Goal: Task Accomplishment & Management: Use online tool/utility

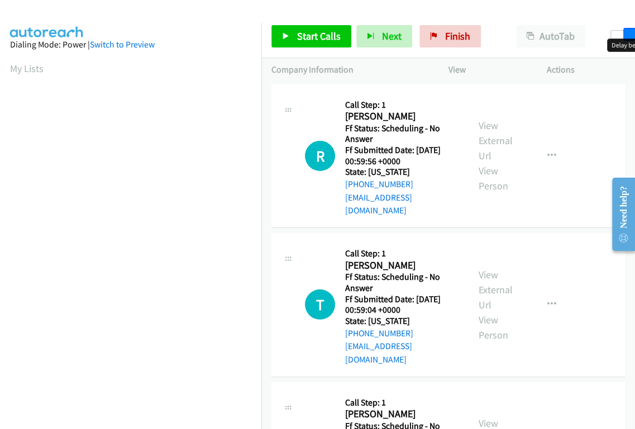
drag, startPoint x: 611, startPoint y: 32, endPoint x: 629, endPoint y: 37, distance: 19.2
click at [629, 37] on span at bounding box center [629, 34] width 13 height 13
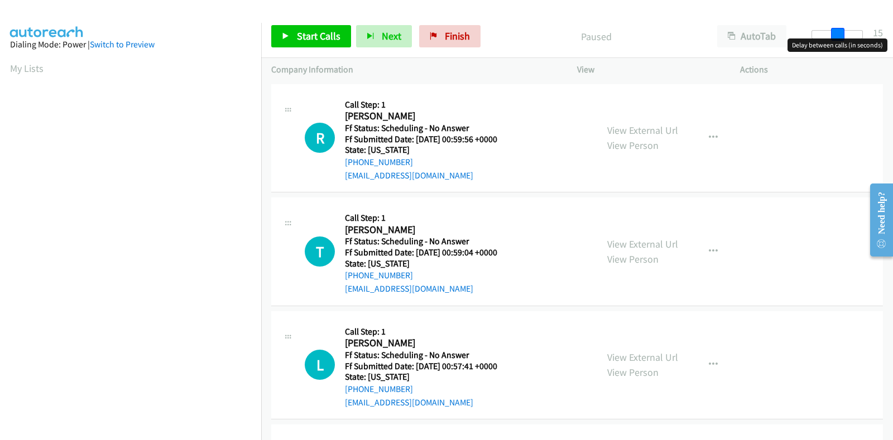
click at [634, 33] on div at bounding box center [837, 34] width 51 height 9
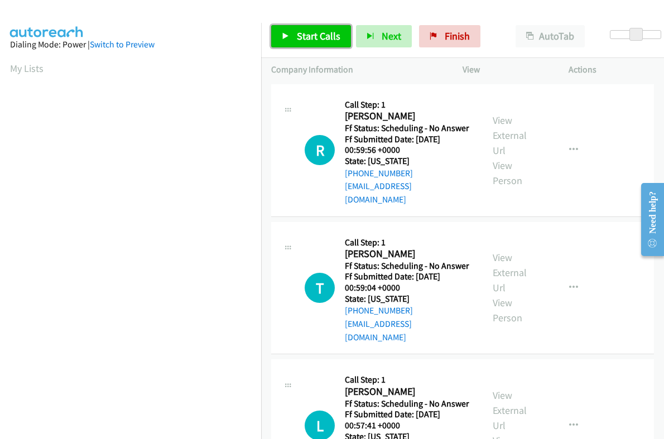
click at [311, 37] on span "Start Calls" at bounding box center [319, 36] width 44 height 13
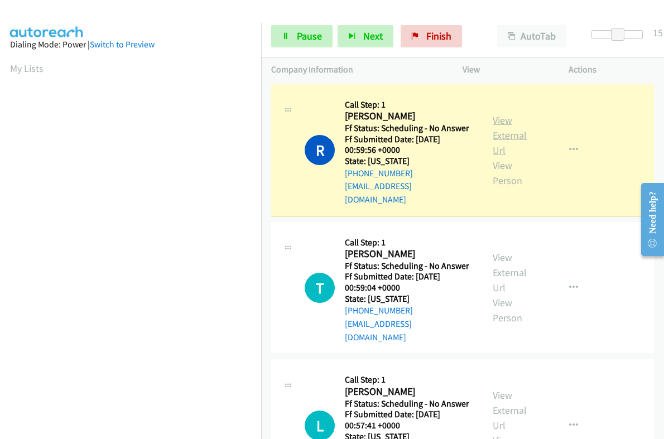
click at [497, 124] on link "View External Url" at bounding box center [510, 135] width 34 height 43
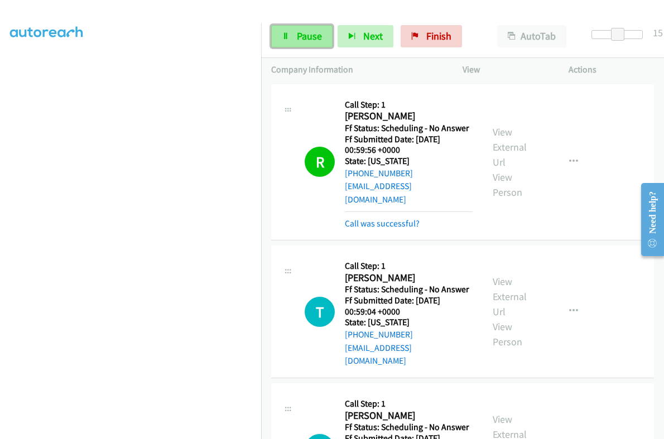
click at [304, 37] on span "Pause" at bounding box center [309, 36] width 25 height 13
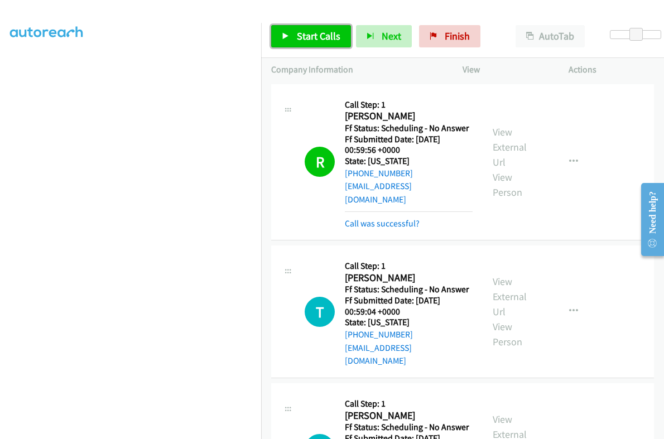
click at [320, 37] on span "Start Calls" at bounding box center [319, 36] width 44 height 13
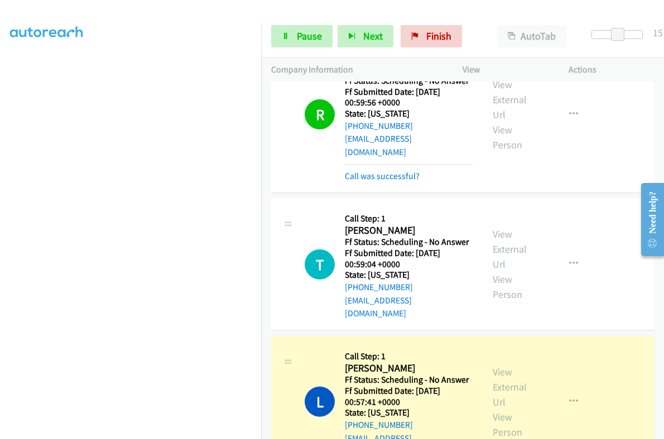
scroll to position [69, 0]
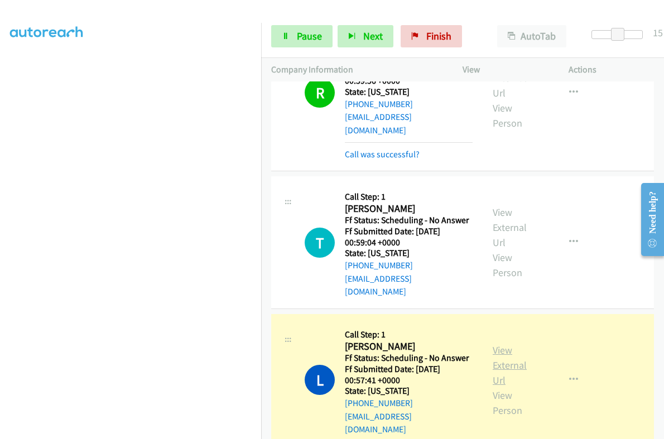
click at [501, 344] on link "View External Url" at bounding box center [510, 365] width 34 height 43
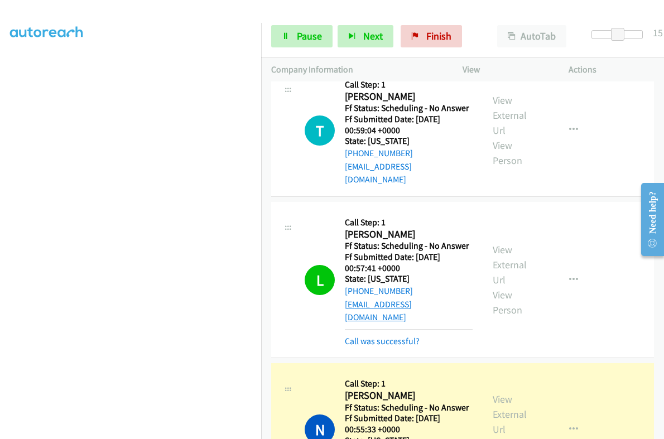
scroll to position [279, 0]
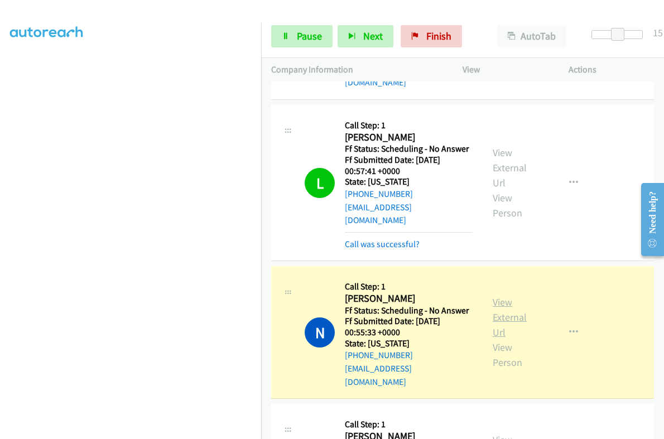
click at [493, 296] on link "View External Url" at bounding box center [510, 317] width 34 height 43
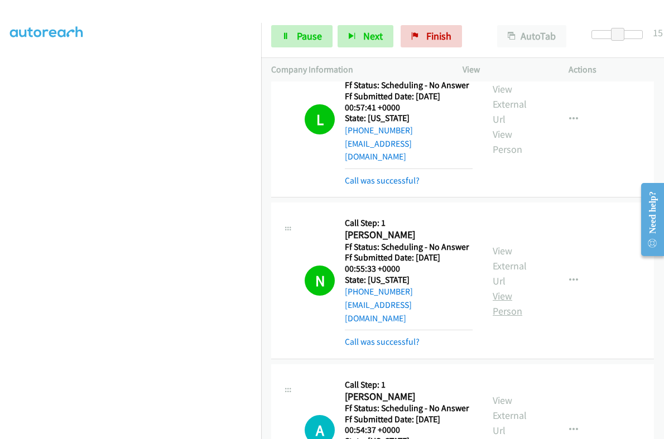
scroll to position [419, 0]
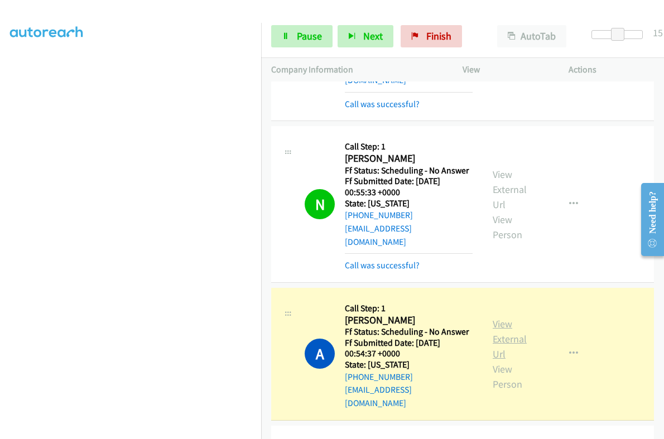
drag, startPoint x: 508, startPoint y: 279, endPoint x: 496, endPoint y: 272, distance: 13.5
click at [502, 318] on link "View External Url" at bounding box center [510, 339] width 34 height 43
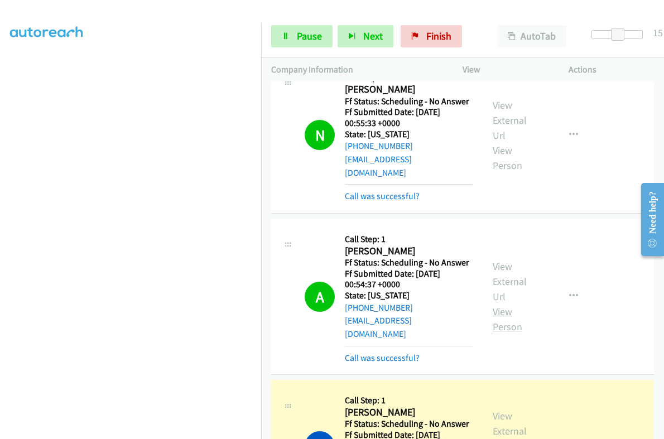
scroll to position [558, 0]
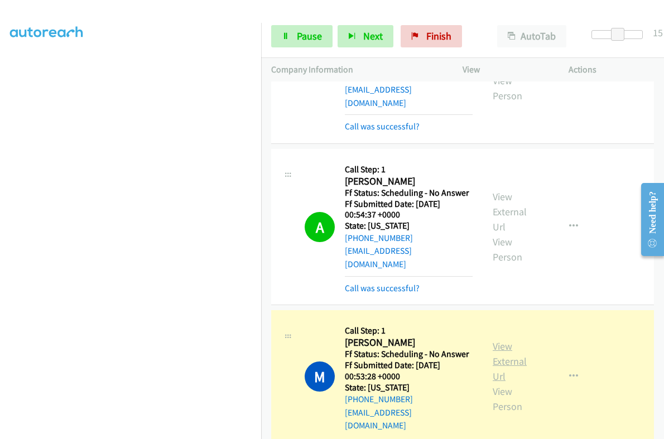
click at [499, 340] on link "View External Url" at bounding box center [510, 361] width 34 height 43
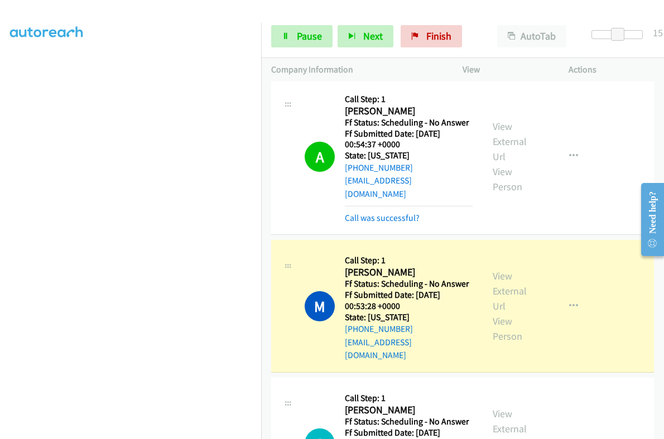
scroll to position [189, 0]
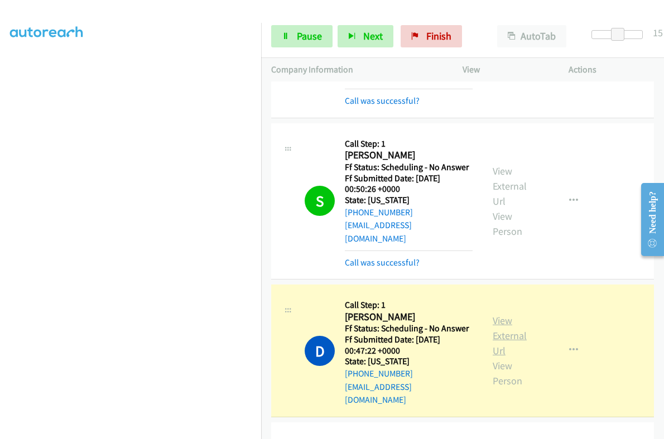
click at [496, 314] on link "View External Url" at bounding box center [510, 335] width 34 height 43
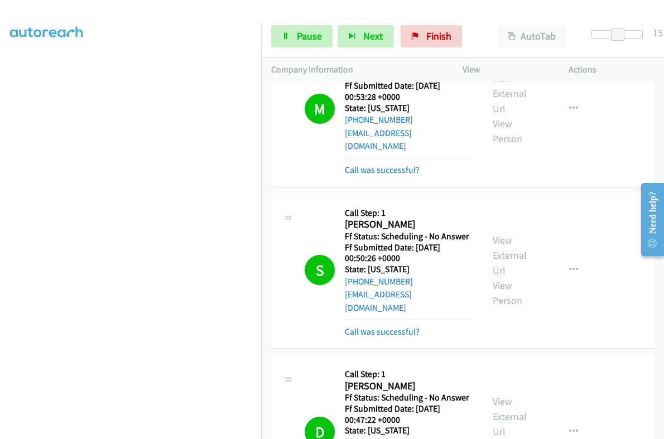
scroll to position [976, 0]
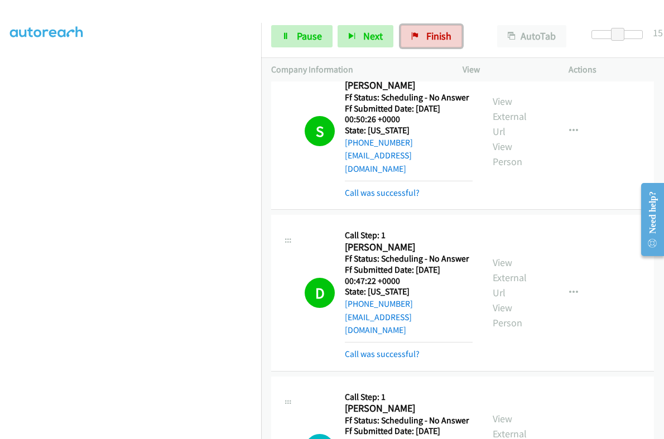
click at [455, 40] on link "Finish" at bounding box center [431, 36] width 61 height 22
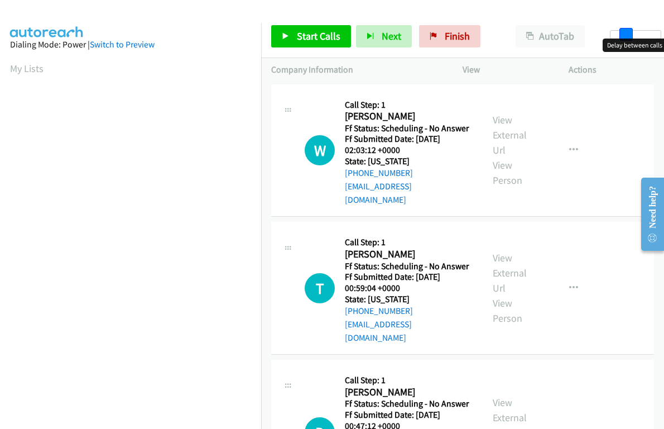
click at [622, 32] on div at bounding box center [635, 34] width 51 height 9
click at [632, 37] on span at bounding box center [631, 34] width 13 height 13
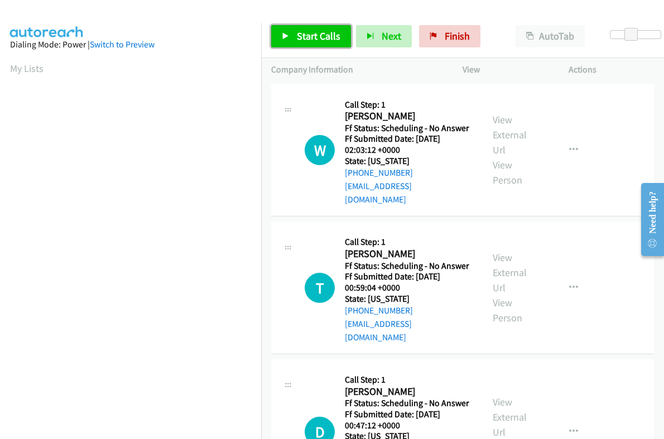
click at [330, 37] on span "Start Calls" at bounding box center [319, 36] width 44 height 13
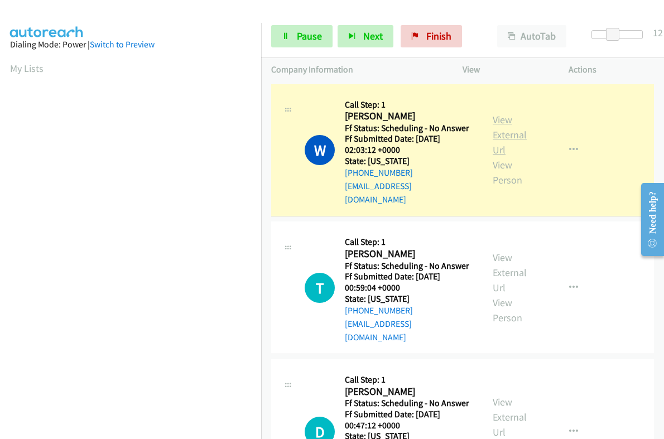
click at [500, 113] on link "View External Url" at bounding box center [510, 134] width 34 height 43
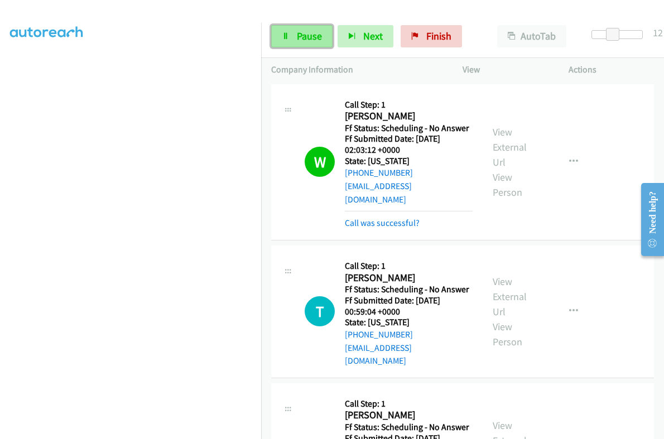
click at [318, 33] on span "Pause" at bounding box center [309, 36] width 25 height 13
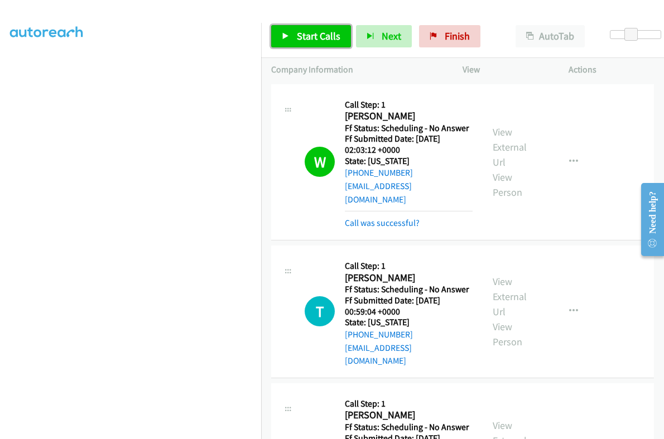
click at [319, 37] on span "Start Calls" at bounding box center [319, 36] width 44 height 13
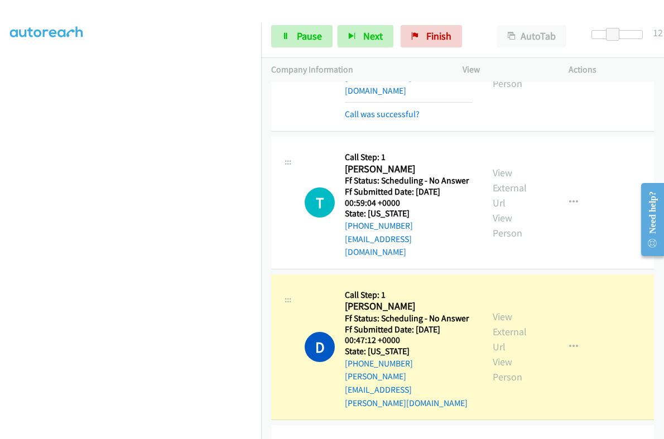
scroll to position [139, 0]
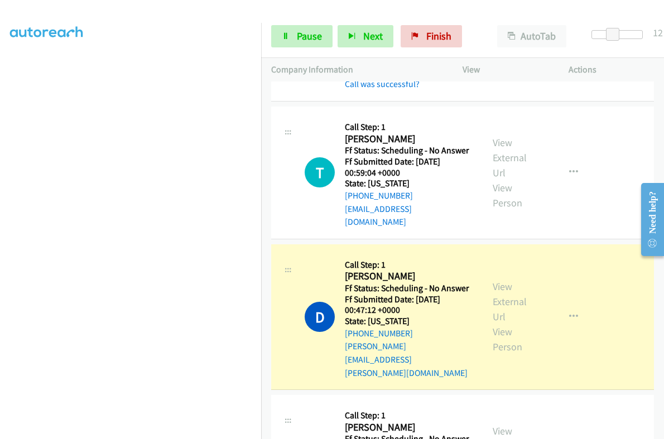
click at [506, 279] on div "View External Url View Person" at bounding box center [516, 316] width 46 height 75
click at [502, 280] on link "View External Url" at bounding box center [510, 301] width 34 height 43
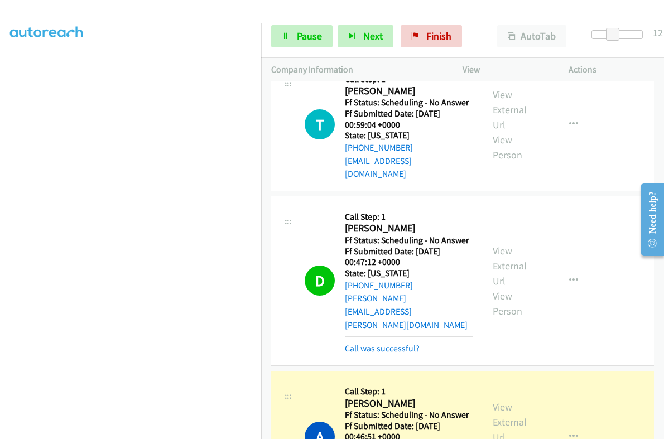
scroll to position [209, 0]
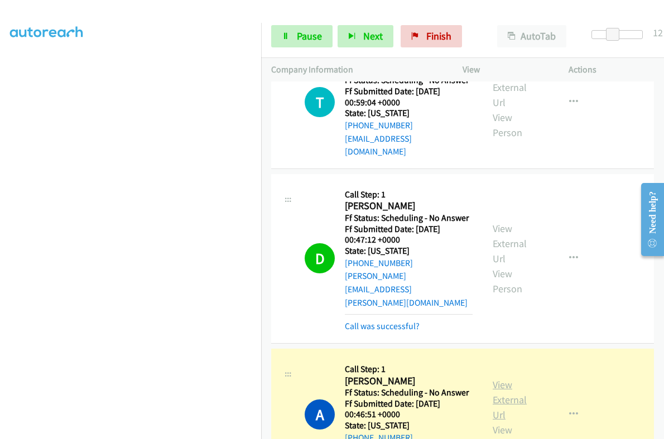
click at [500, 378] on link "View External Url" at bounding box center [510, 399] width 34 height 43
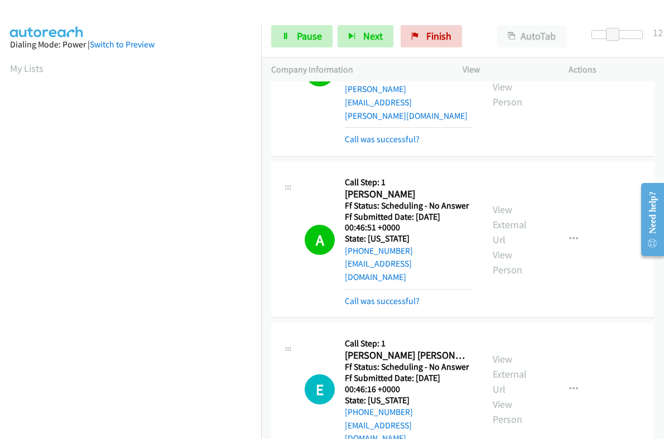
scroll to position [419, 0]
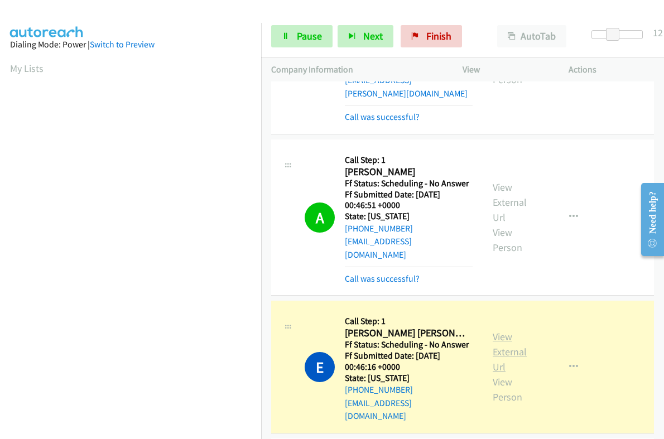
click at [497, 330] on link "View External Url" at bounding box center [510, 351] width 34 height 43
drag, startPoint x: 444, startPoint y: 30, endPoint x: 469, endPoint y: 169, distance: 141.3
click at [444, 30] on span "Finish" at bounding box center [438, 36] width 25 height 13
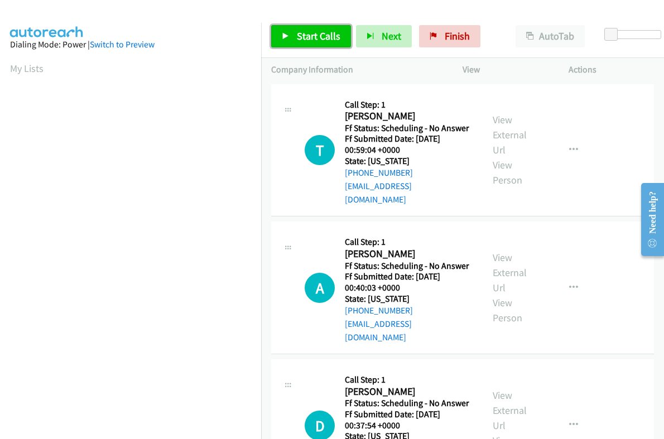
click at [327, 30] on span "Start Calls" at bounding box center [319, 36] width 44 height 13
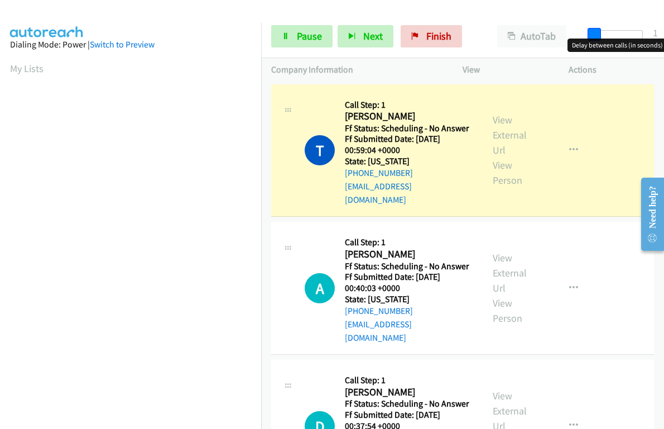
drag, startPoint x: 602, startPoint y: 36, endPoint x: 482, endPoint y: 49, distance: 121.2
click at [592, 40] on body "Start Calls Pause Next Finish Dialing [PERSON_NAME] AutoTab AutoTab 1 Company I…" at bounding box center [332, 26] width 664 height 53
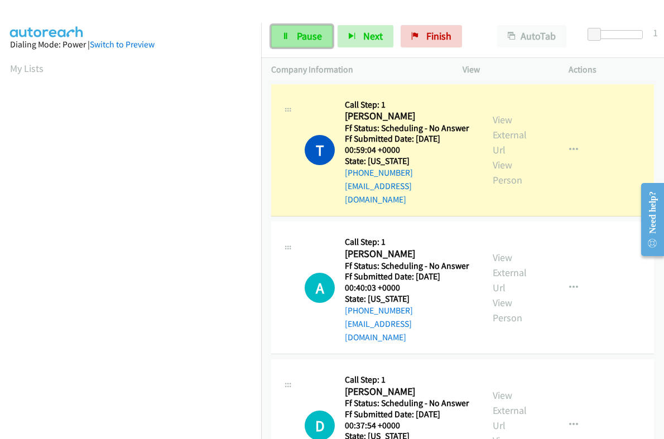
click at [303, 41] on span "Pause" at bounding box center [309, 36] width 25 height 13
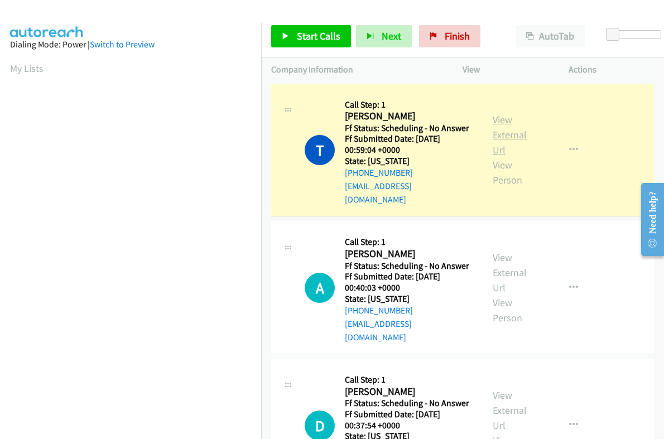
click at [500, 123] on link "View External Url" at bounding box center [510, 134] width 34 height 43
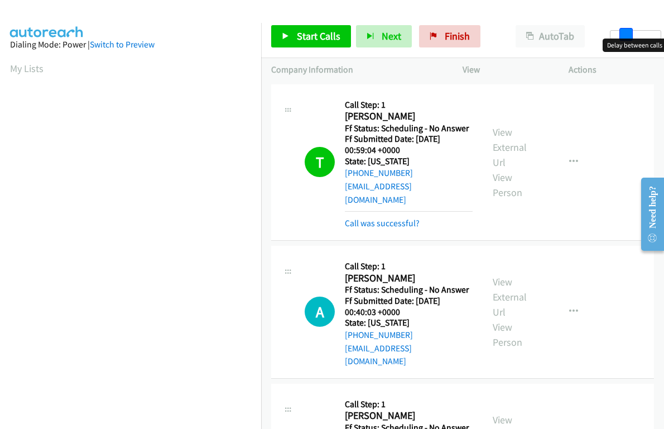
click at [623, 37] on div at bounding box center [635, 34] width 51 height 9
click at [633, 35] on div at bounding box center [635, 34] width 51 height 9
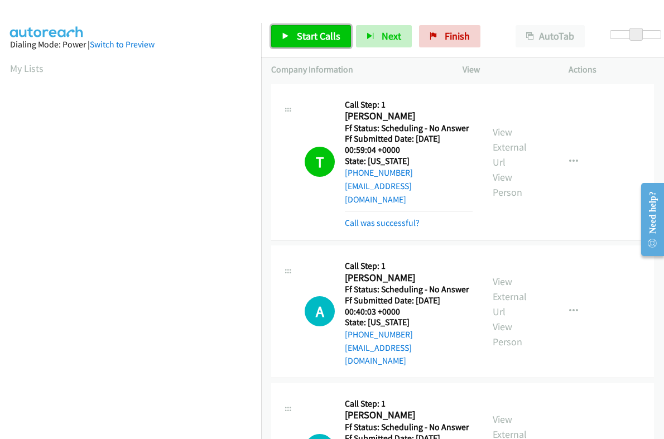
click at [329, 39] on span "Start Calls" at bounding box center [319, 36] width 44 height 13
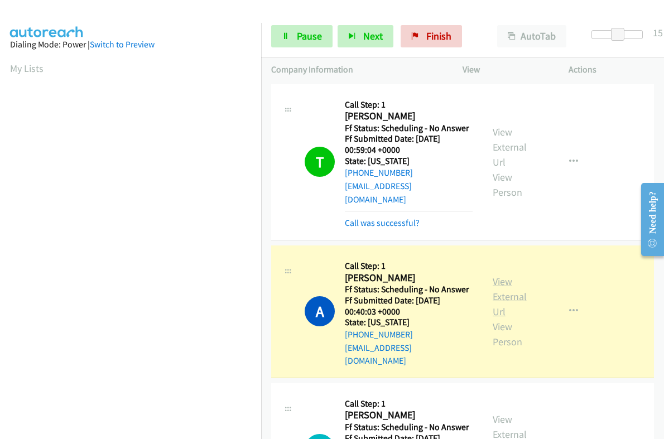
click at [504, 280] on link "View External Url" at bounding box center [510, 296] width 34 height 43
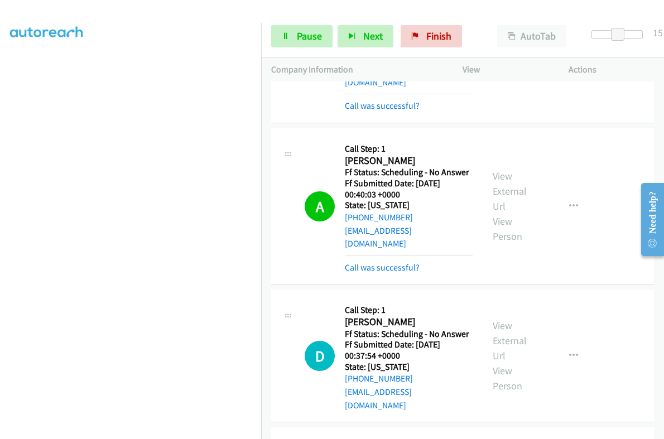
scroll to position [139, 0]
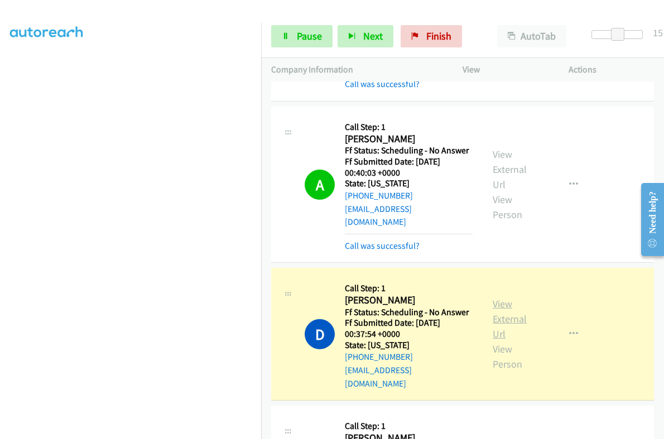
click at [503, 297] on link "View External Url" at bounding box center [510, 318] width 34 height 43
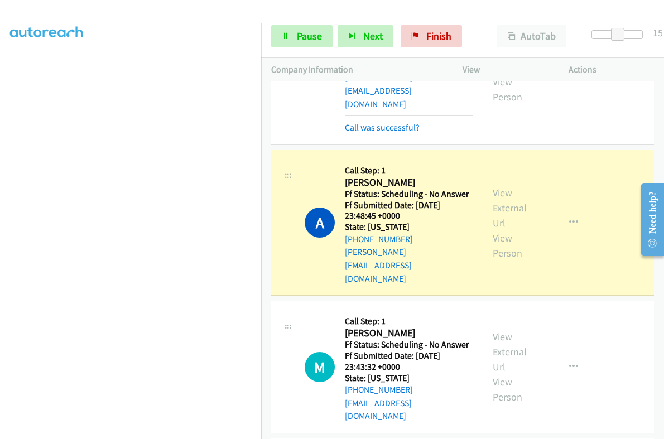
scroll to position [189, 0]
click at [506, 186] on link "View External Url" at bounding box center [510, 207] width 34 height 43
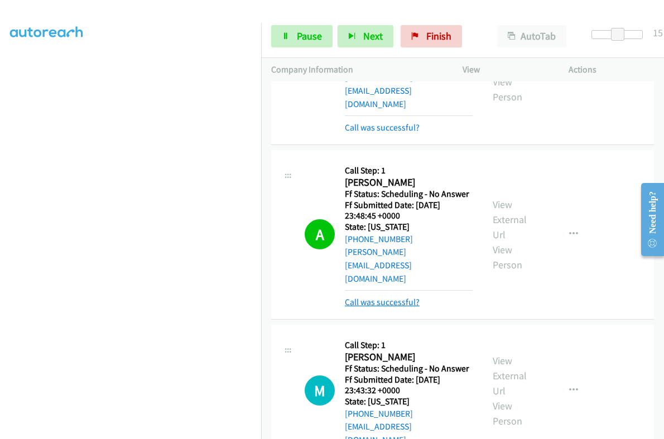
click at [400, 297] on link "Call was successful?" at bounding box center [382, 302] width 75 height 11
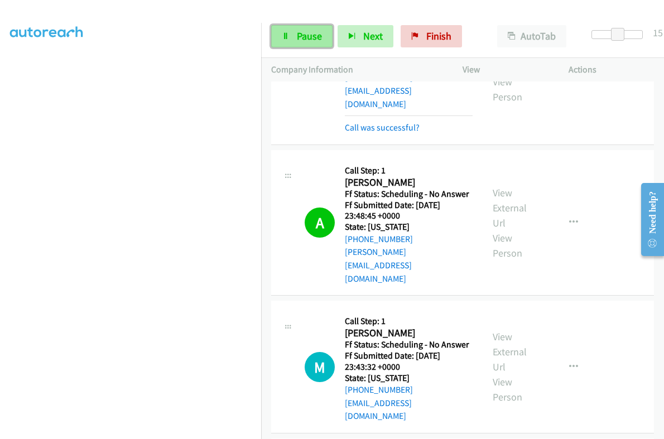
click at [309, 40] on span "Pause" at bounding box center [309, 36] width 25 height 13
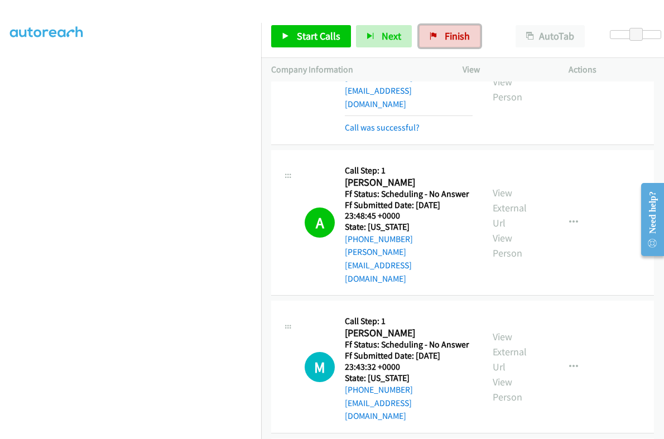
drag, startPoint x: 452, startPoint y: 45, endPoint x: 407, endPoint y: 50, distance: 44.4
click at [452, 45] on link "Finish" at bounding box center [449, 36] width 61 height 22
